Goal: Navigation & Orientation: Find specific page/section

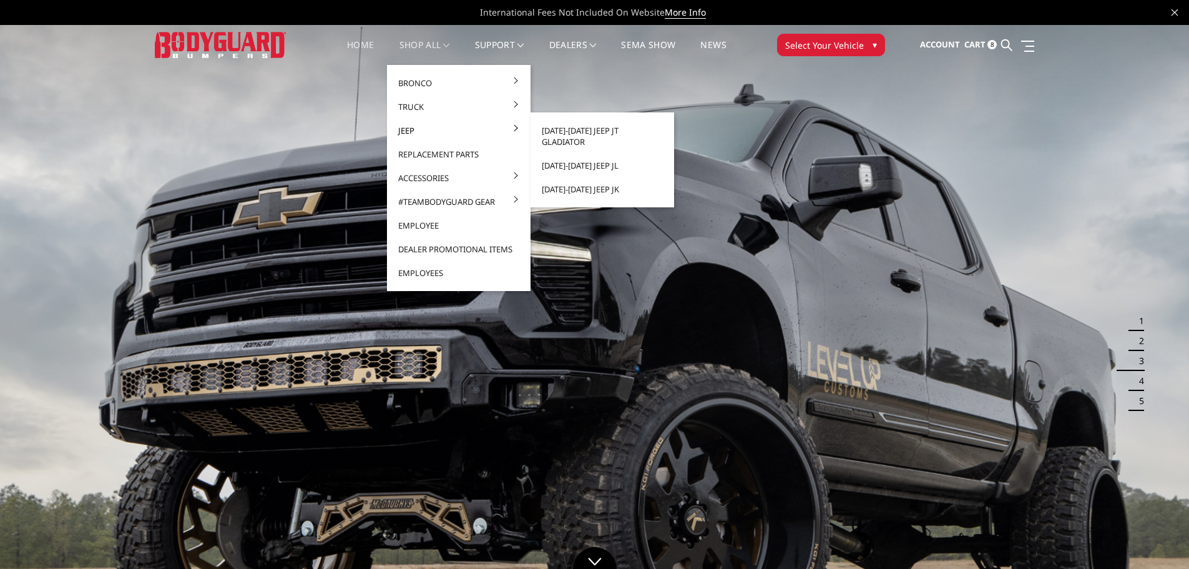
click at [423, 128] on link "Jeep" at bounding box center [459, 131] width 134 height 24
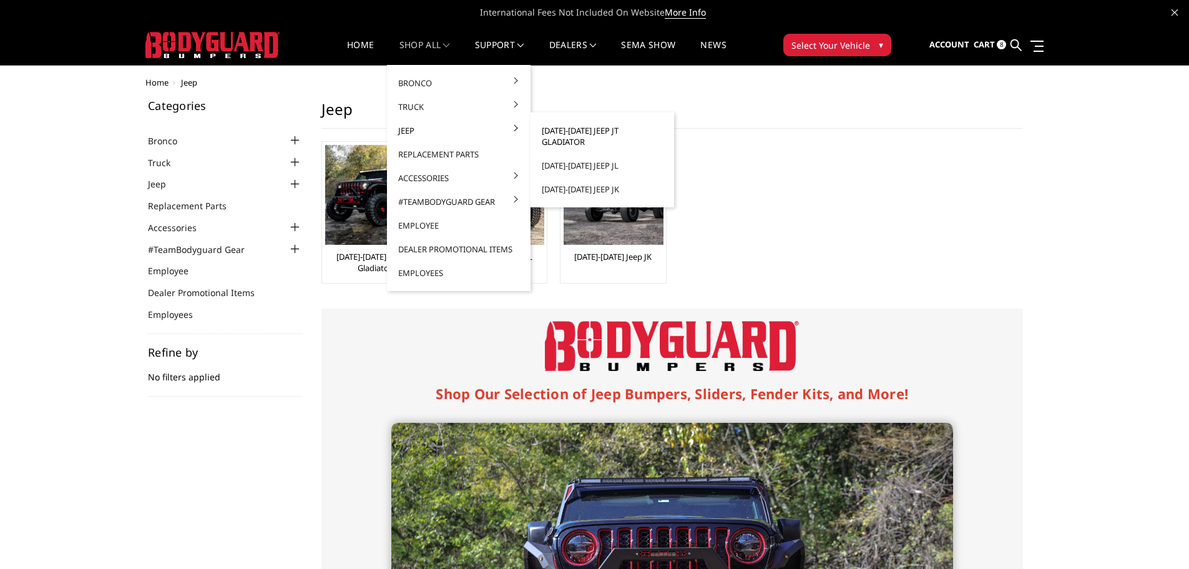
click at [565, 134] on link "[DATE]-[DATE] Jeep JT Gladiator" at bounding box center [603, 136] width 134 height 35
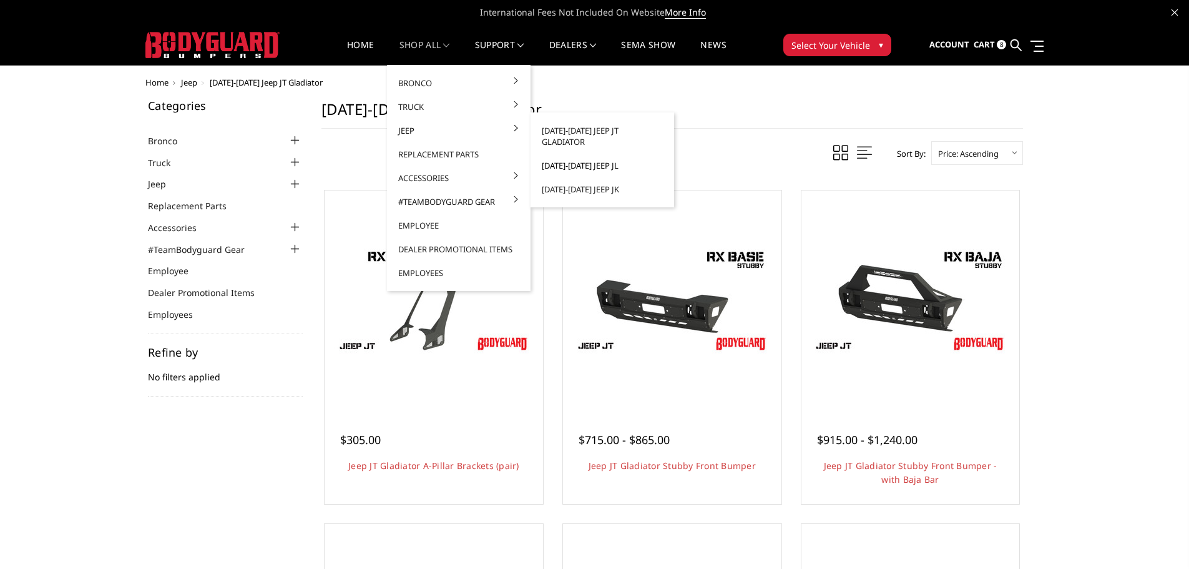
click at [567, 158] on link "[DATE]-[DATE] Jeep JL" at bounding box center [603, 166] width 134 height 24
